Goal: Transaction & Acquisition: Purchase product/service

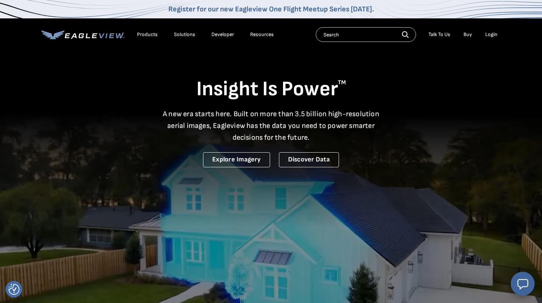
click at [496, 32] on div "Login" at bounding box center [491, 34] width 12 height 7
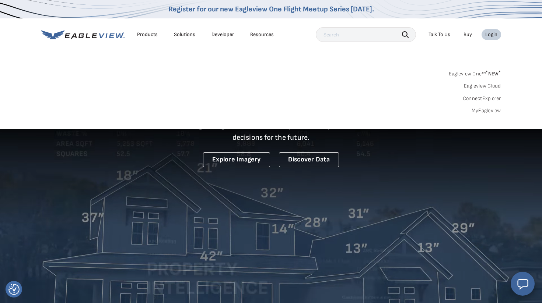
click at [484, 109] on link "MyEagleview" at bounding box center [485, 111] width 29 height 7
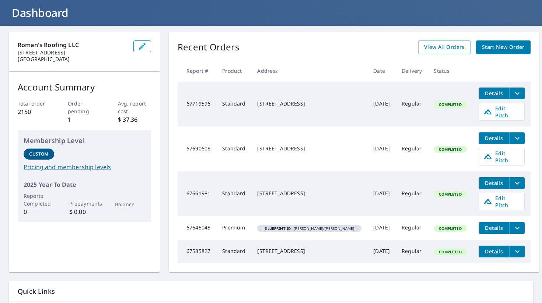
scroll to position [56, 0]
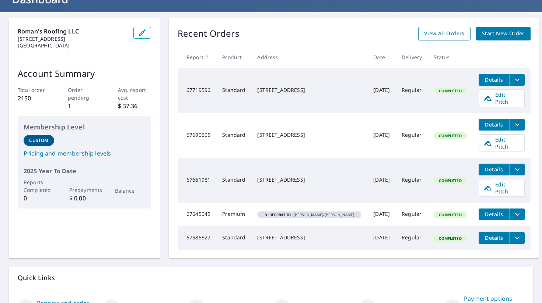
click at [441, 33] on span "View All Orders" at bounding box center [444, 33] width 41 height 9
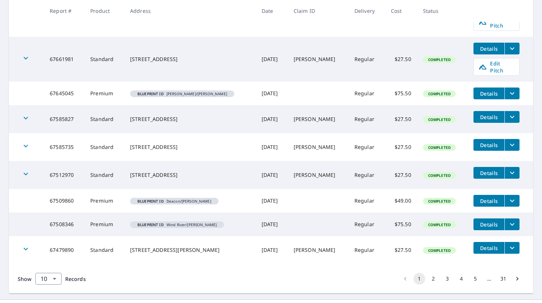
scroll to position [216, 0]
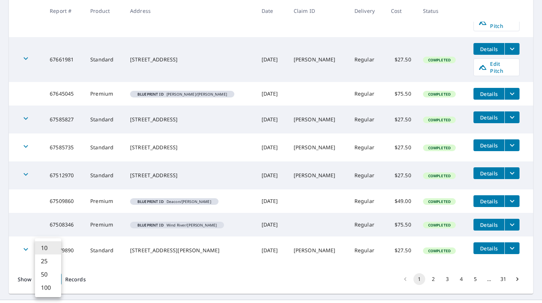
click at [56, 263] on body "RP RP Dashboard Order History Order RP Dashboard / Order History Order History …" at bounding box center [271, 151] width 542 height 303
click at [44, 283] on li "100" at bounding box center [48, 287] width 26 height 13
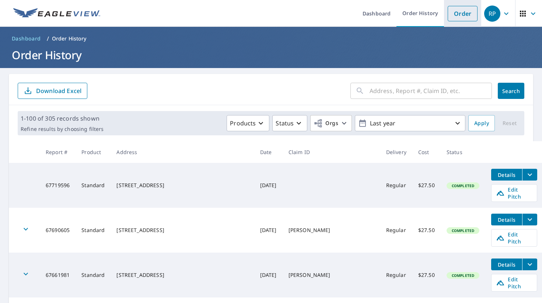
click at [453, 18] on link "Order" at bounding box center [463, 13] width 30 height 15
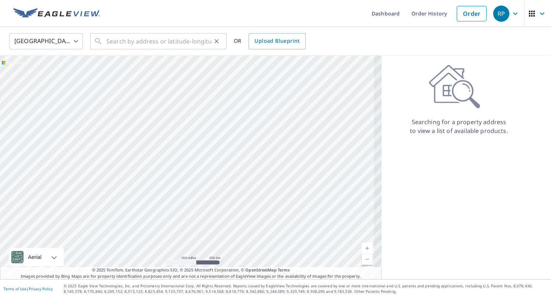
click at [214, 44] on icon "Clear" at bounding box center [216, 41] width 7 height 7
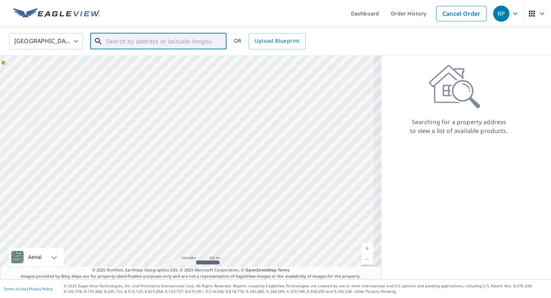
click at [190, 43] on input "text" at bounding box center [158, 41] width 105 height 21
paste input "[STREET_ADDRESS]"
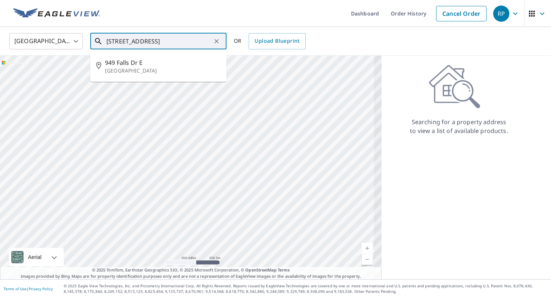
type input "[STREET_ADDRESS]"
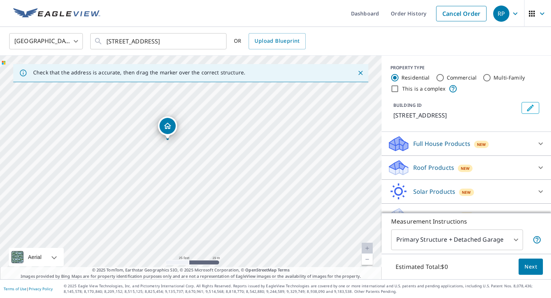
click at [441, 164] on p "Roof Products" at bounding box center [433, 167] width 41 height 9
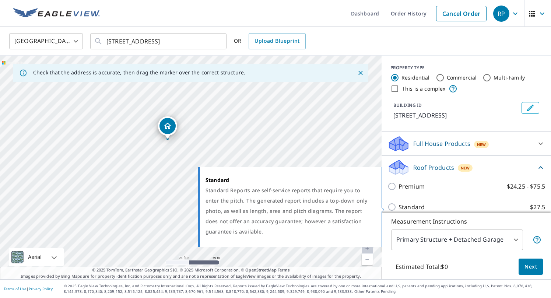
click at [413, 208] on p "Standard" at bounding box center [412, 207] width 26 height 9
click at [399, 208] on input "Standard $27.5" at bounding box center [392, 207] width 11 height 9
checkbox input "true"
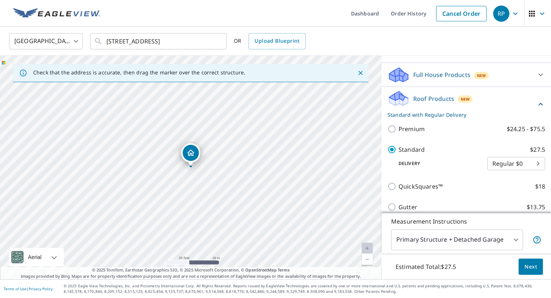
scroll to position [70, 0]
click at [523, 268] on button "Next" at bounding box center [531, 267] width 24 height 17
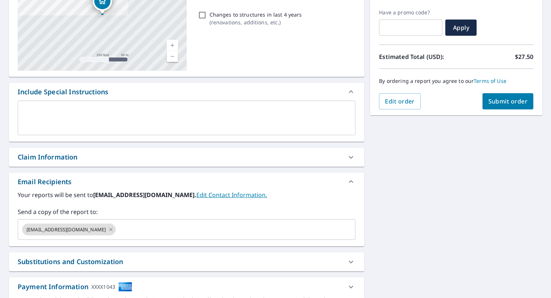
scroll to position [120, 0]
click at [126, 150] on div "Claim Information" at bounding box center [186, 156] width 355 height 19
checkbox input "true"
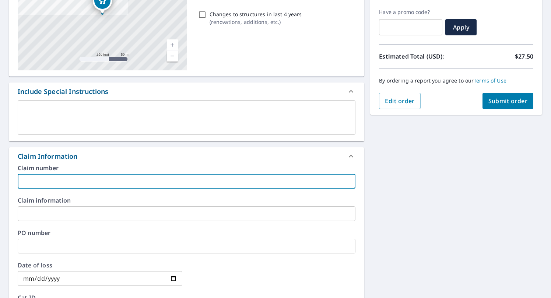
click at [116, 178] on input "text" at bounding box center [187, 181] width 338 height 15
paste input "[PERSON_NAME]"
type input "[PERSON_NAME]"
checkbox input "true"
type input "[PERSON_NAME]"
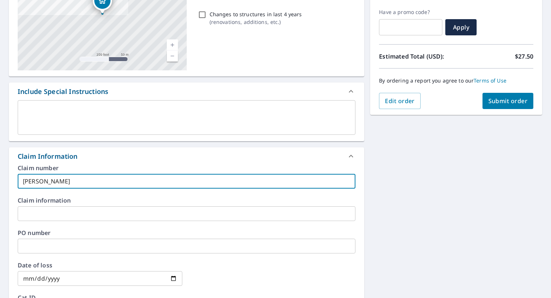
click at [467, 257] on div "[STREET_ADDRESS] Aerial Road A standard road map Aerial A detailed look from ab…" at bounding box center [275, 214] width 551 height 533
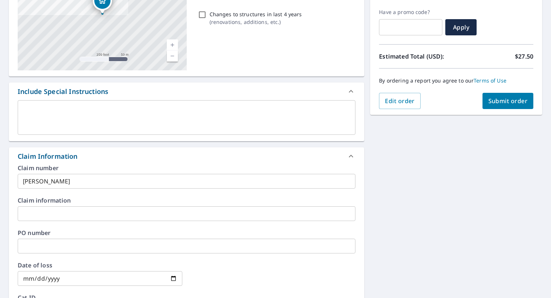
click at [509, 107] on button "Submit order" at bounding box center [507, 101] width 51 height 16
checkbox input "true"
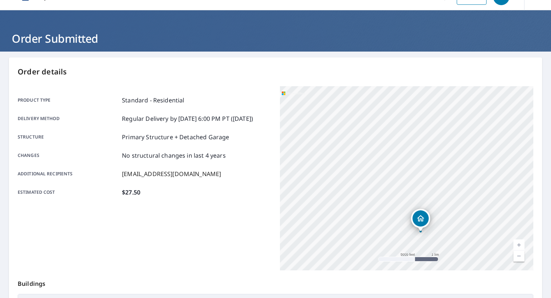
scroll to position [1, 0]
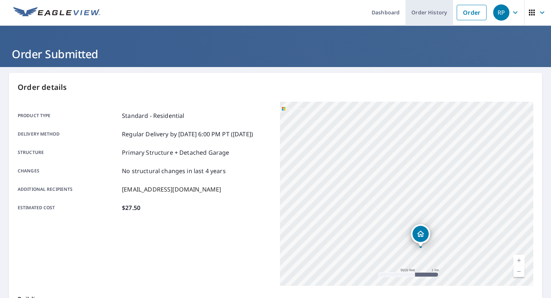
click at [441, 15] on link "Order History" at bounding box center [430, 12] width 48 height 27
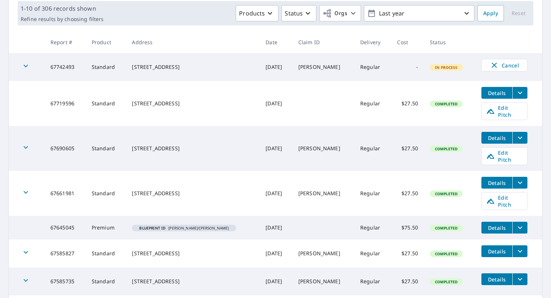
scroll to position [115, 0]
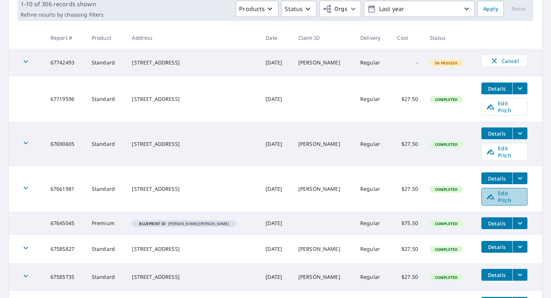
click at [513, 190] on span "Edit Pitch" at bounding box center [504, 197] width 36 height 14
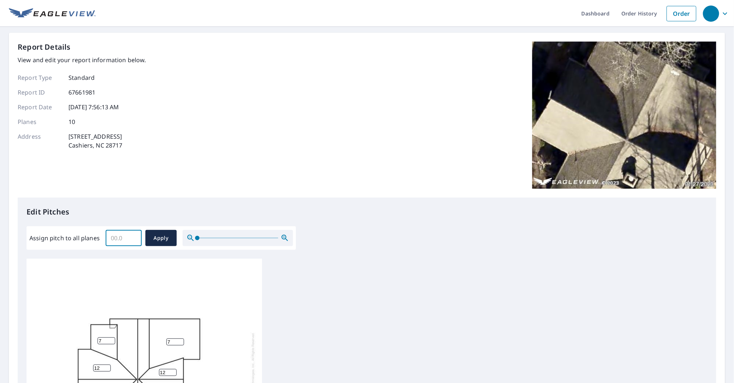
click at [114, 242] on input "Assign pitch to all planes" at bounding box center [124, 238] width 36 height 21
type input "12"
click at [160, 245] on button "Apply" at bounding box center [160, 238] width 31 height 16
type input "12"
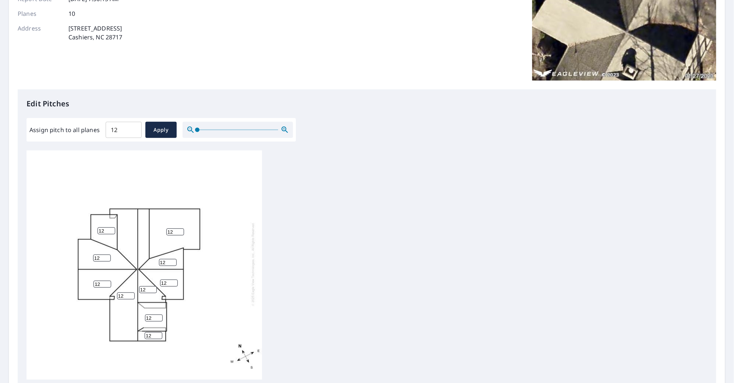
scroll to position [2, 0]
drag, startPoint x: 106, startPoint y: 233, endPoint x: 83, endPoint y: 233, distance: 22.8
click at [83, 233] on div "12 12 12 12 12 12 12 12 12 12" at bounding box center [145, 264] width 236 height 231
type input "6"
drag, startPoint x: 174, startPoint y: 235, endPoint x: 151, endPoint y: 235, distance: 23.6
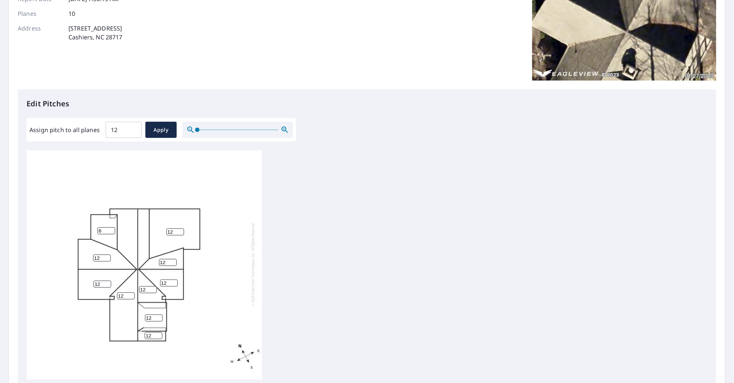
click at [151, 235] on div "12 12 12 12 12 12 12 6 12 12" at bounding box center [145, 264] width 236 height 231
type input "6"
drag, startPoint x: 152, startPoint y: 323, endPoint x: 119, endPoint y: 321, distance: 32.5
click at [119, 321] on div "12 6 12 12 12 12 12 6 12 12" at bounding box center [145, 264] width 236 height 231
type input "6"
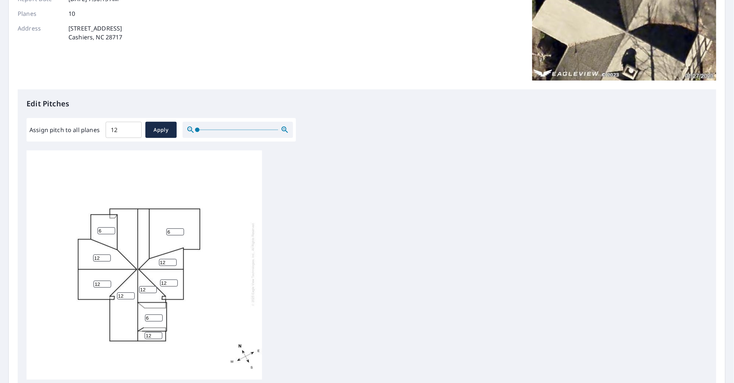
click at [252, 310] on div "12 6 12 12 12 12 6 6 12 12" at bounding box center [145, 264] width 236 height 231
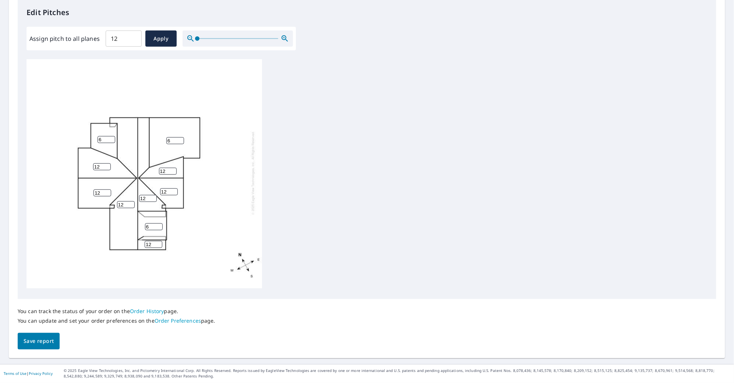
scroll to position [203, 0]
click at [49, 340] on span "Save report" at bounding box center [39, 341] width 30 height 9
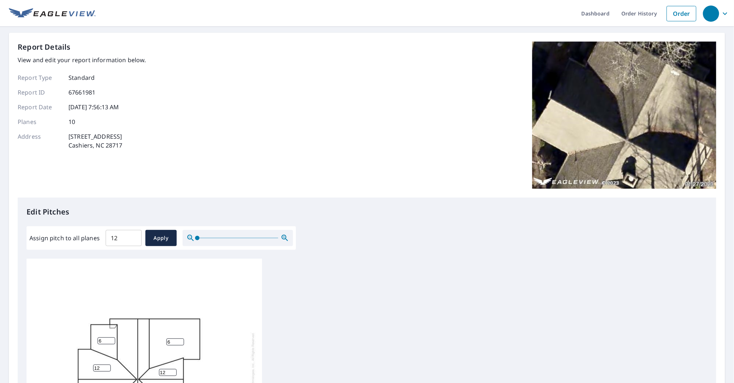
scroll to position [0, 0]
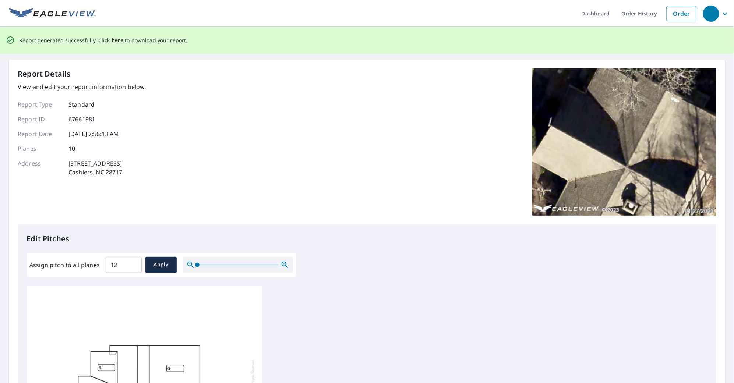
click at [116, 39] on span "here" at bounding box center [118, 40] width 12 height 9
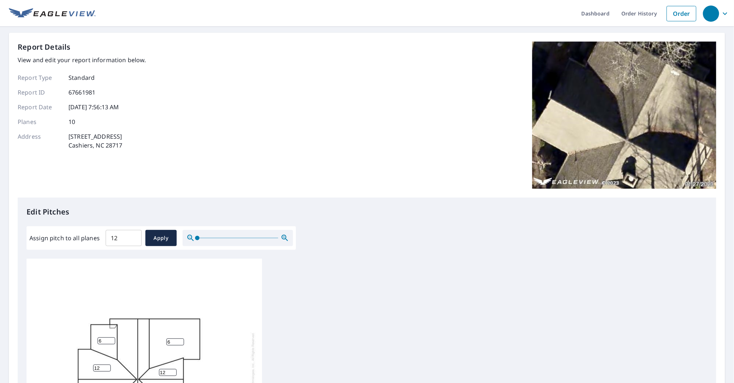
drag, startPoint x: 446, startPoint y: 282, endPoint x: 435, endPoint y: 122, distance: 160.6
click at [435, 122] on div "Report Details View and edit your report information below. Report Type Standar…" at bounding box center [367, 120] width 699 height 156
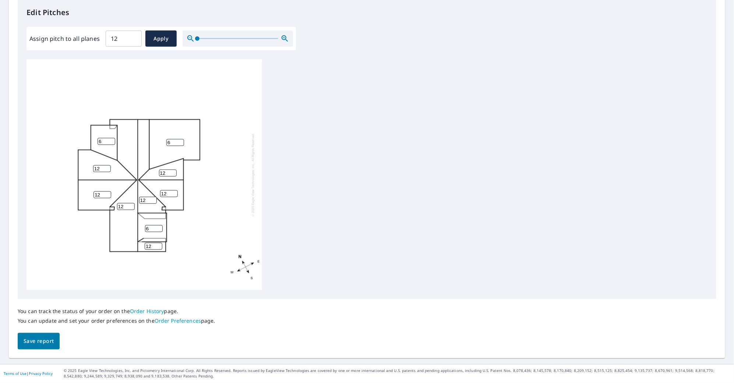
scroll to position [203, 0]
